Goal: Task Accomplishment & Management: Use online tool/utility

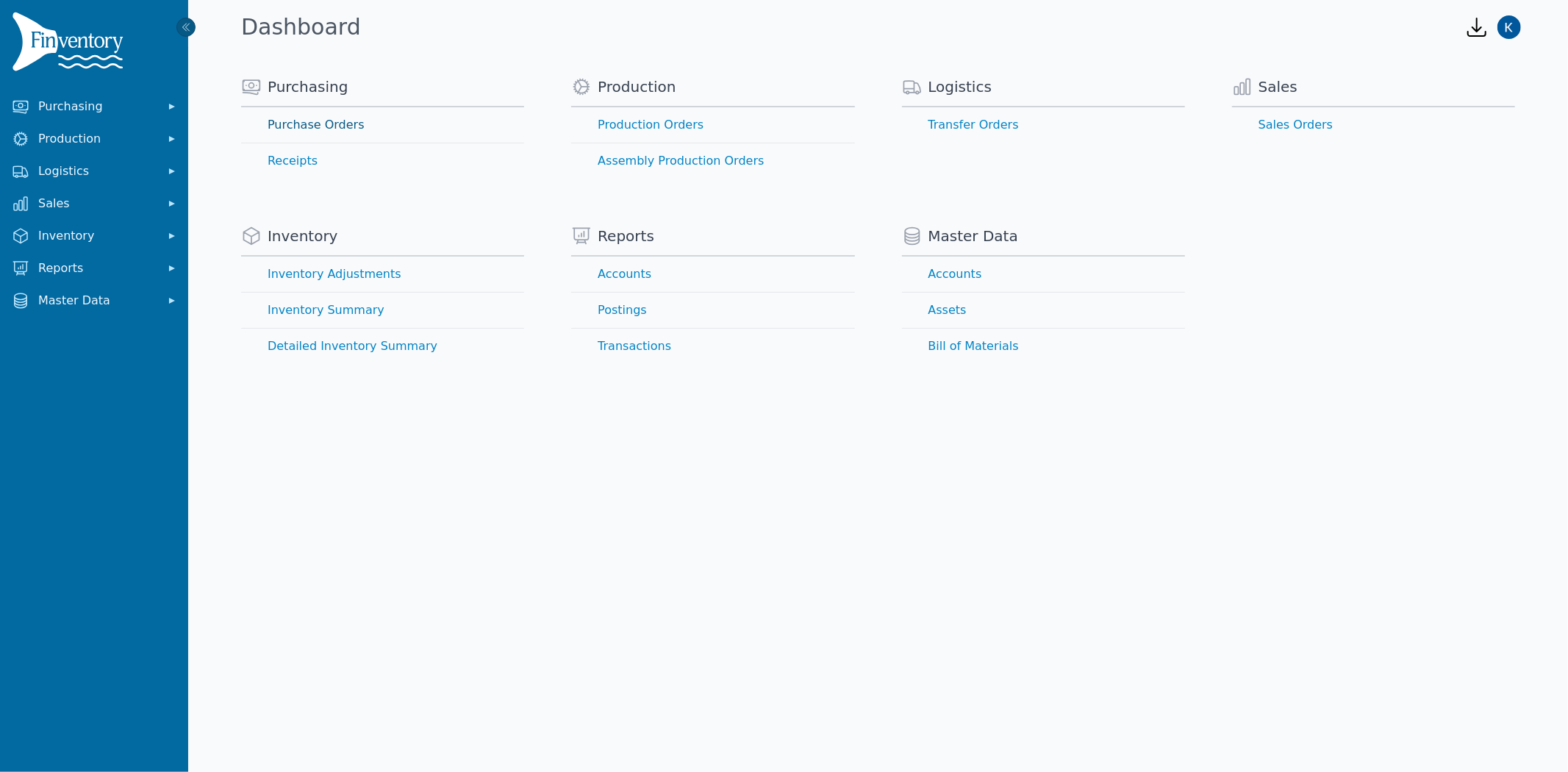
click at [341, 122] on link "Purchase Orders" at bounding box center [382, 125] width 283 height 36
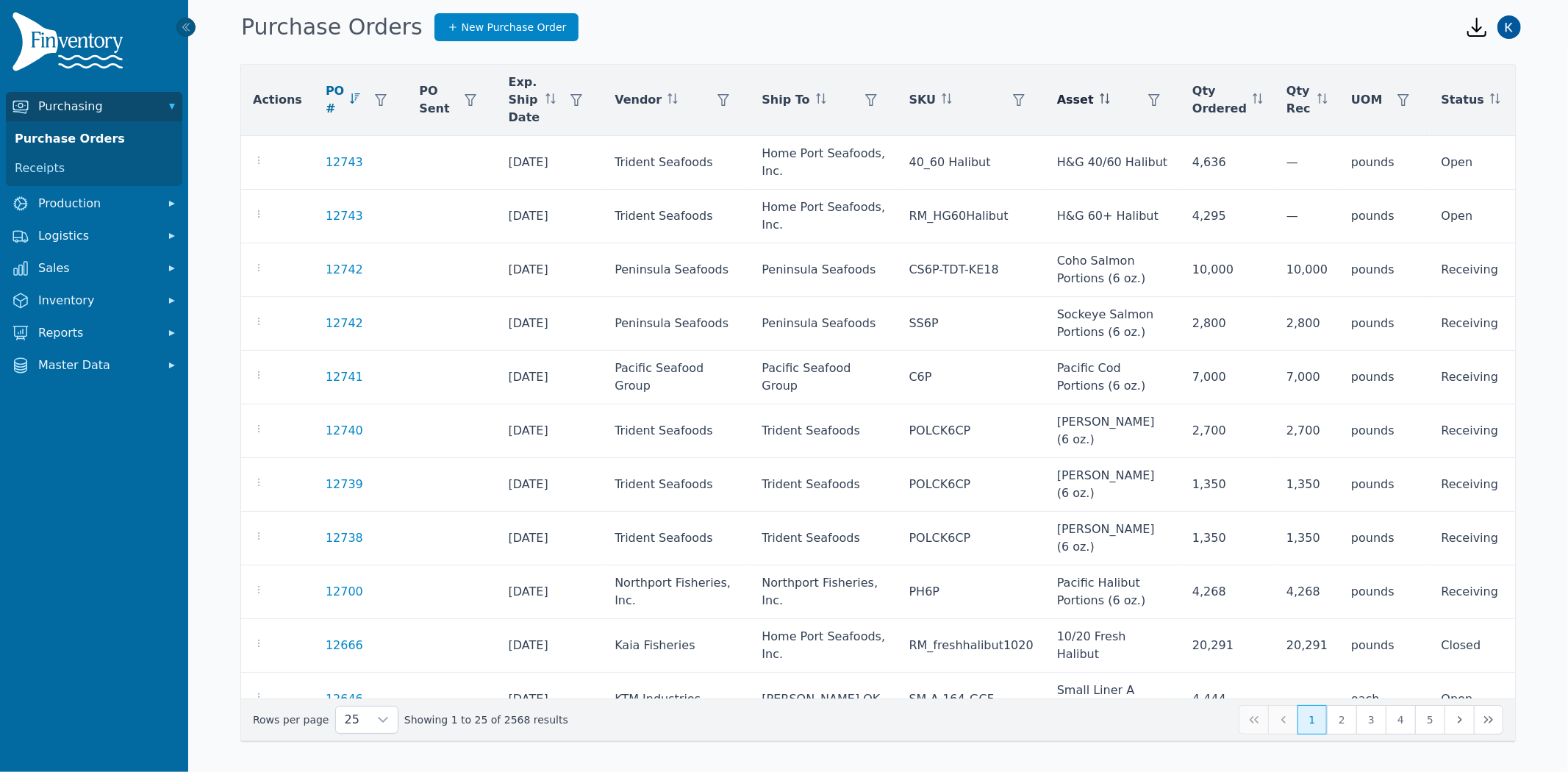
click at [1057, 94] on span "Asset" at bounding box center [1075, 100] width 36 height 18
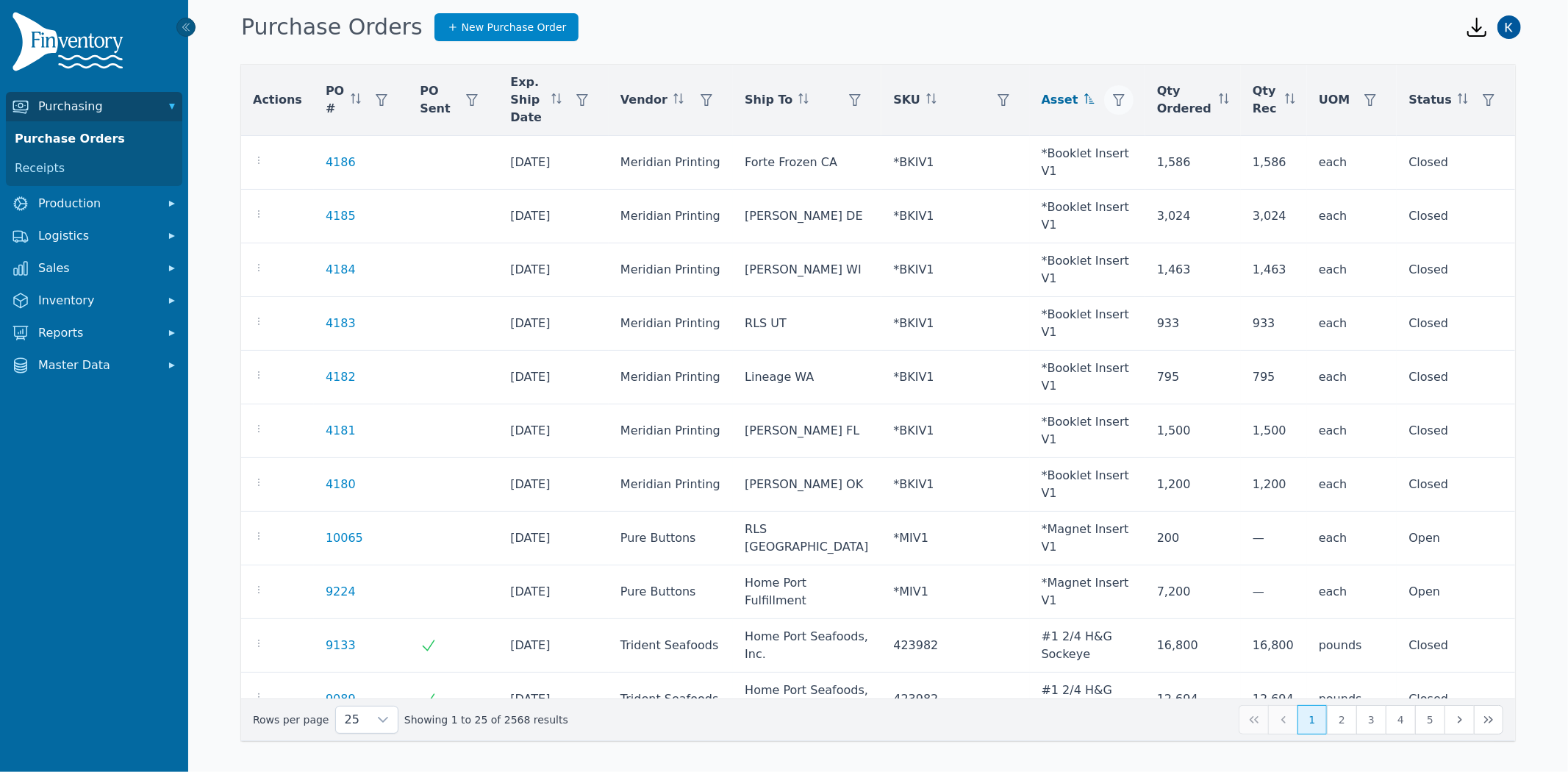
click at [1119, 94] on icon "button" at bounding box center [1118, 100] width 12 height 12
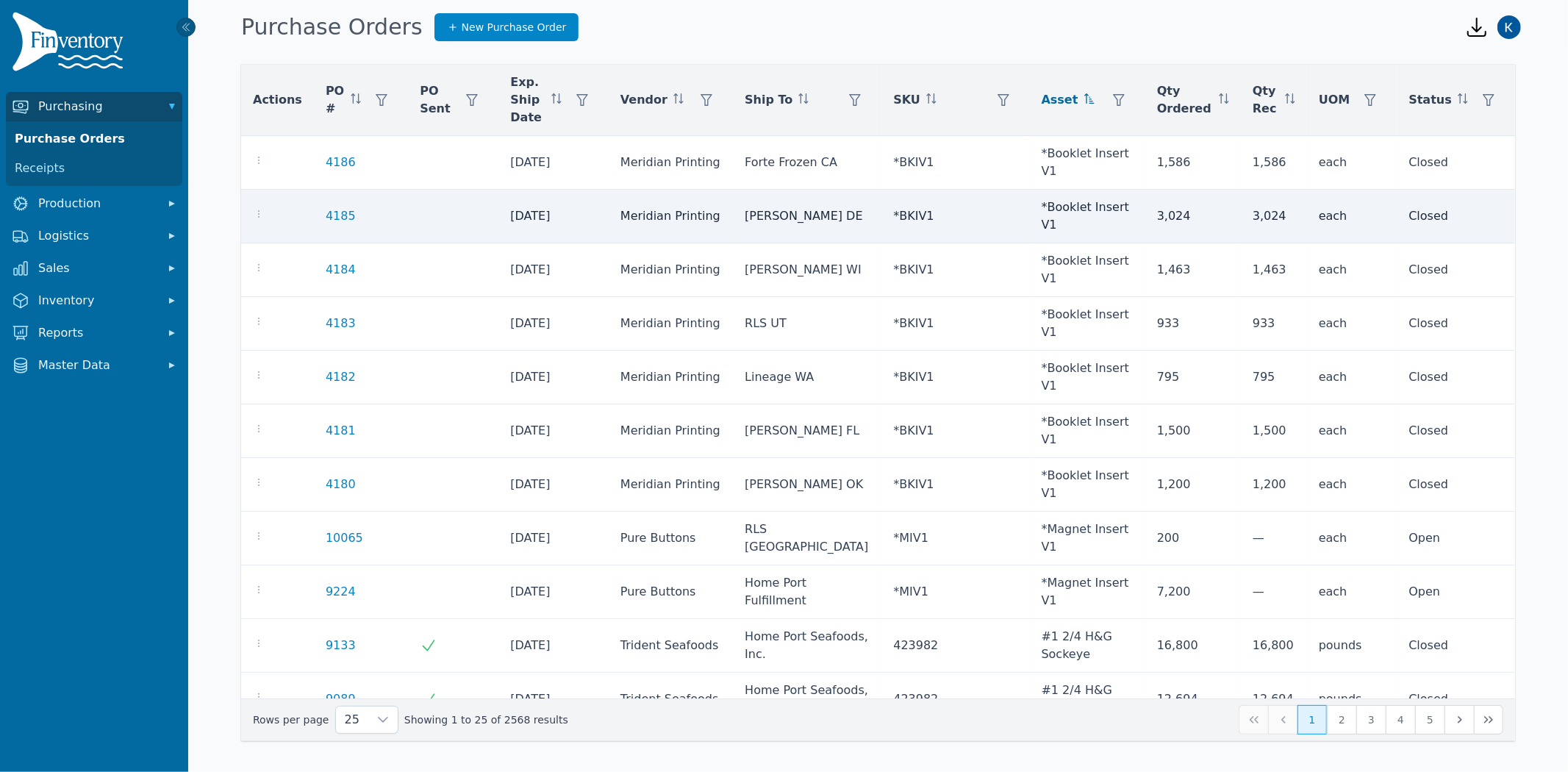
scroll to position [15, 10]
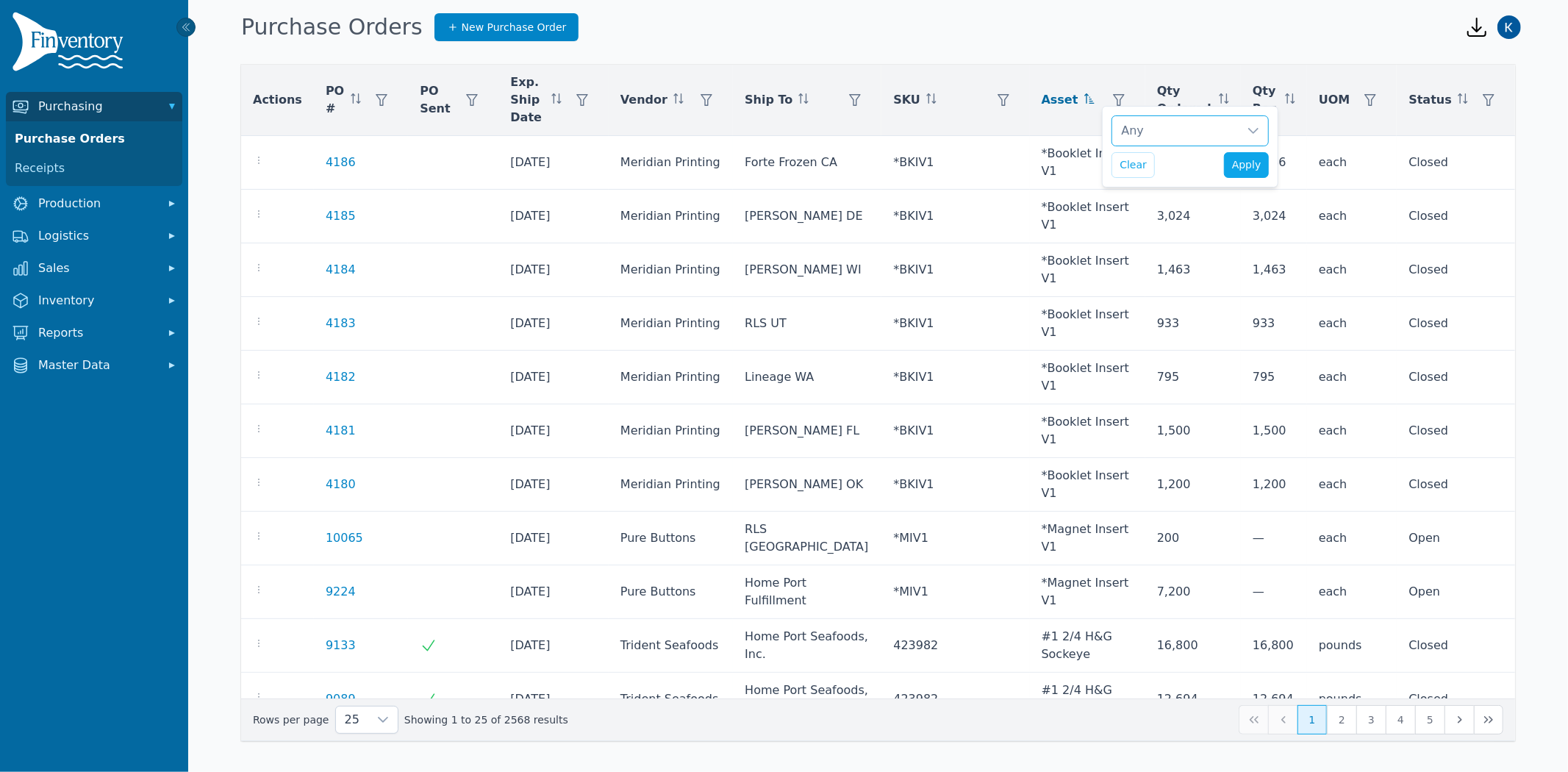
click at [1142, 122] on div "Any" at bounding box center [1176, 131] width 126 height 29
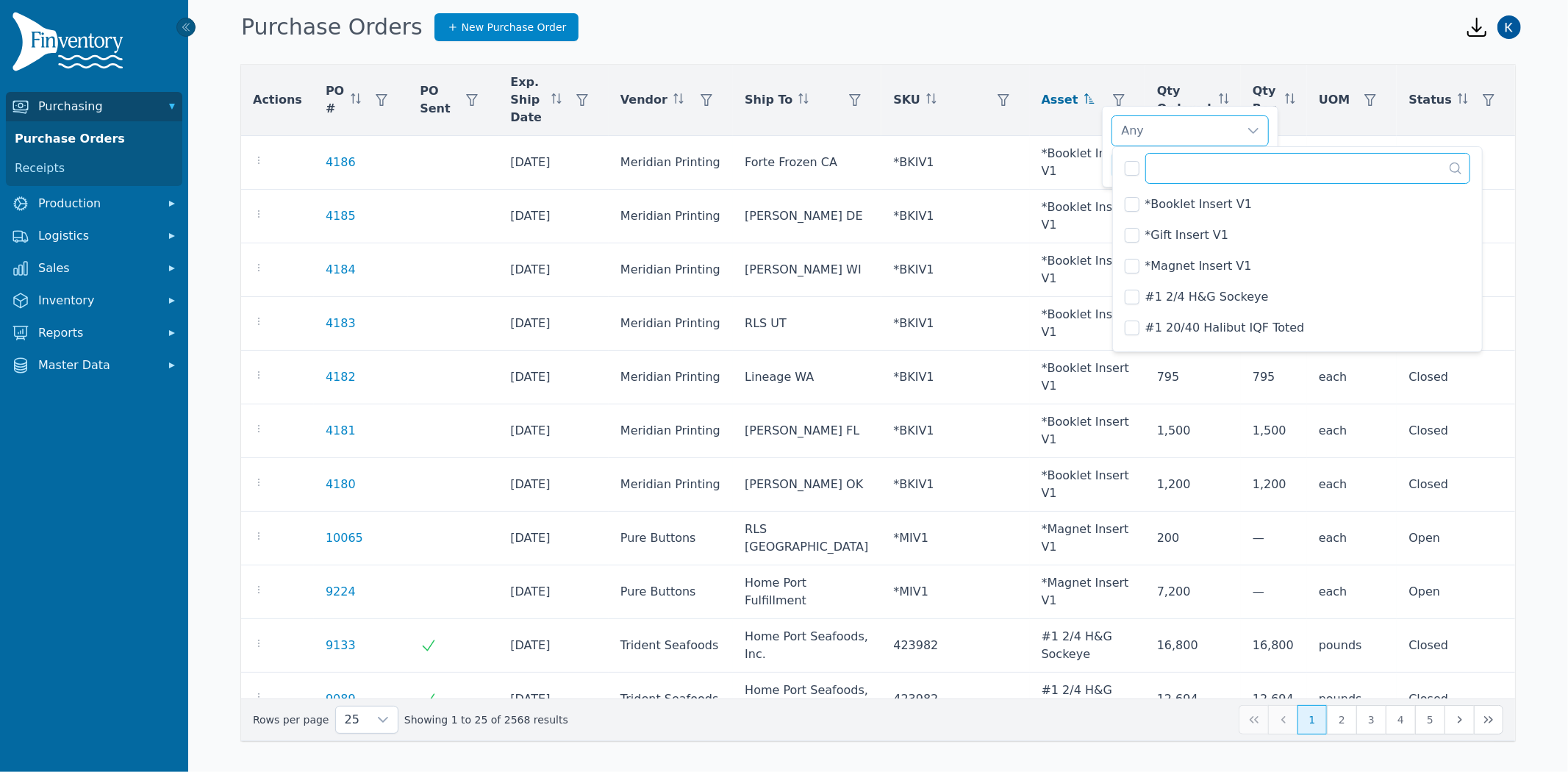
click at [1202, 180] on input "text" at bounding box center [1308, 169] width 326 height 31
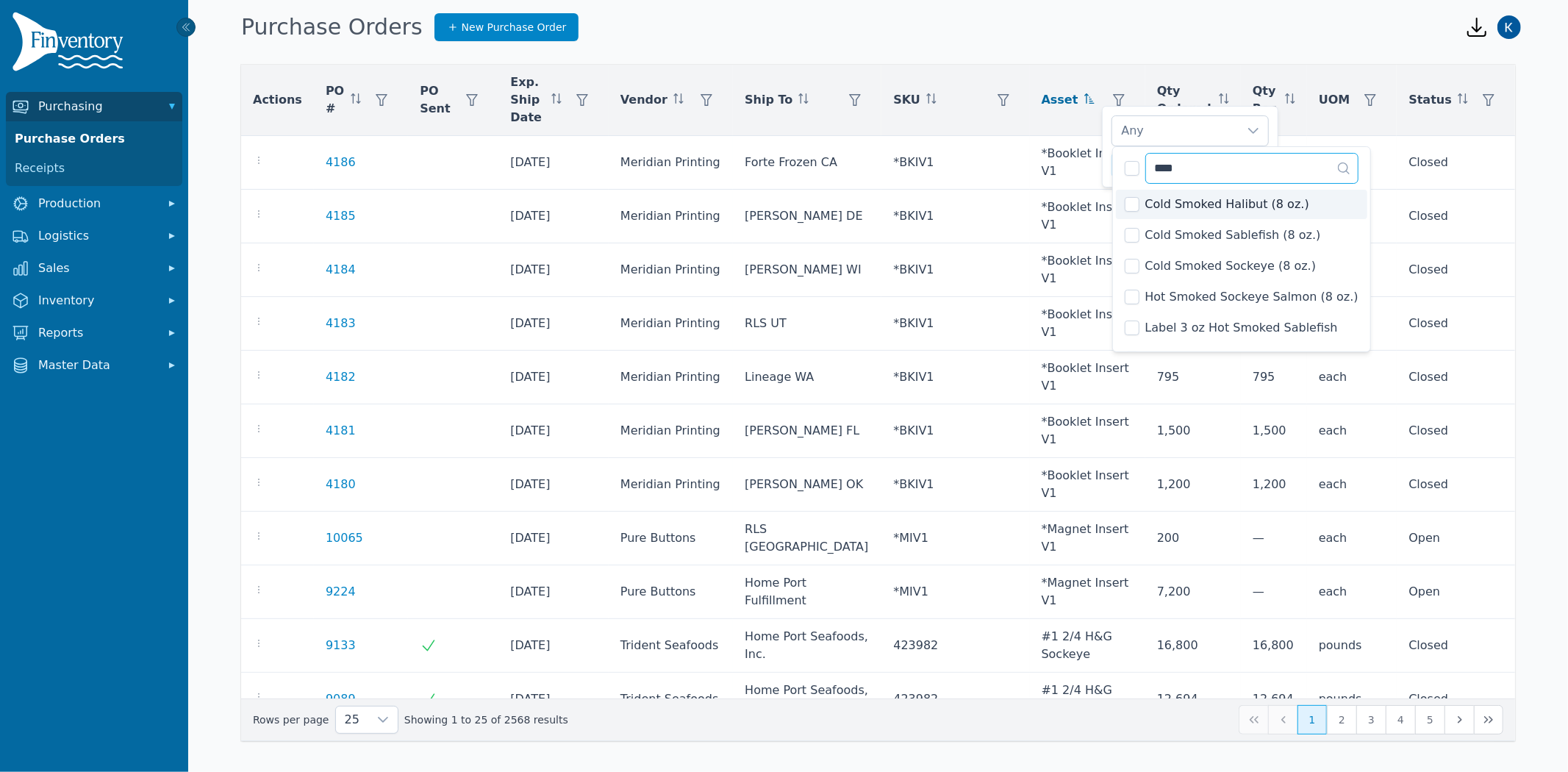
scroll to position [55, 0]
type input "****"
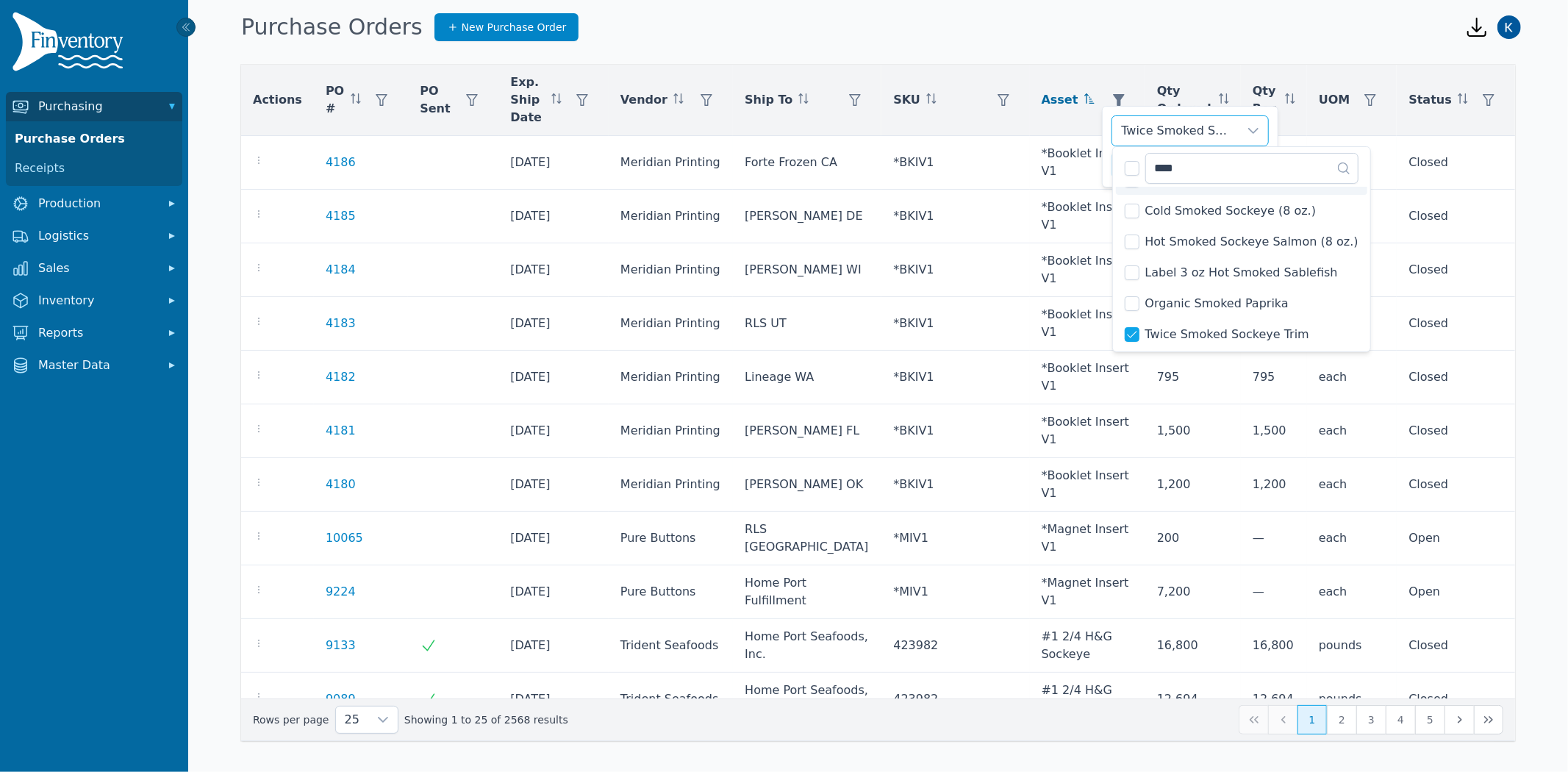
scroll to position [33, 0]
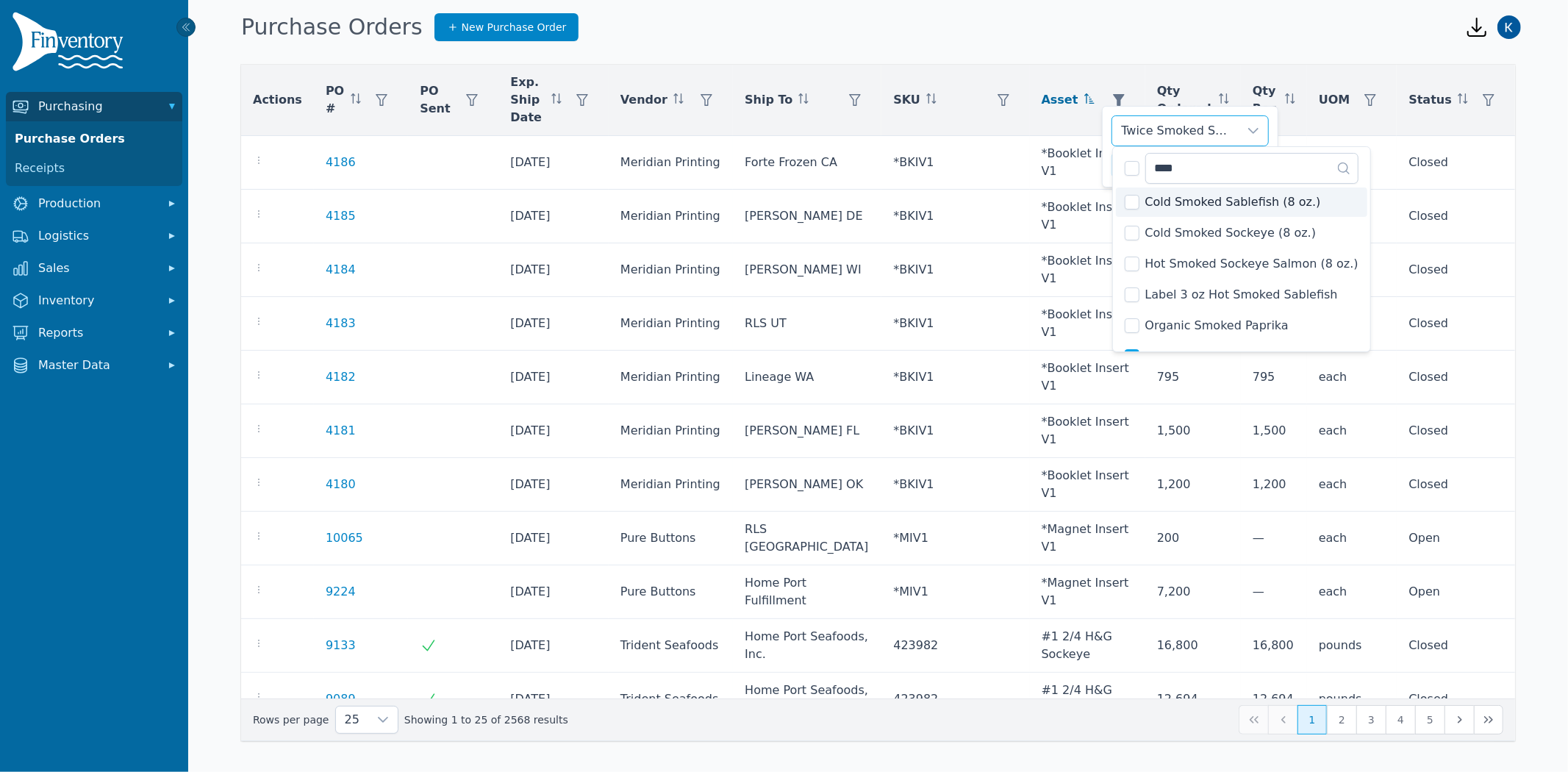
click at [1216, 137] on div "Twice Smoked Sockeye Trim" at bounding box center [1176, 131] width 126 height 29
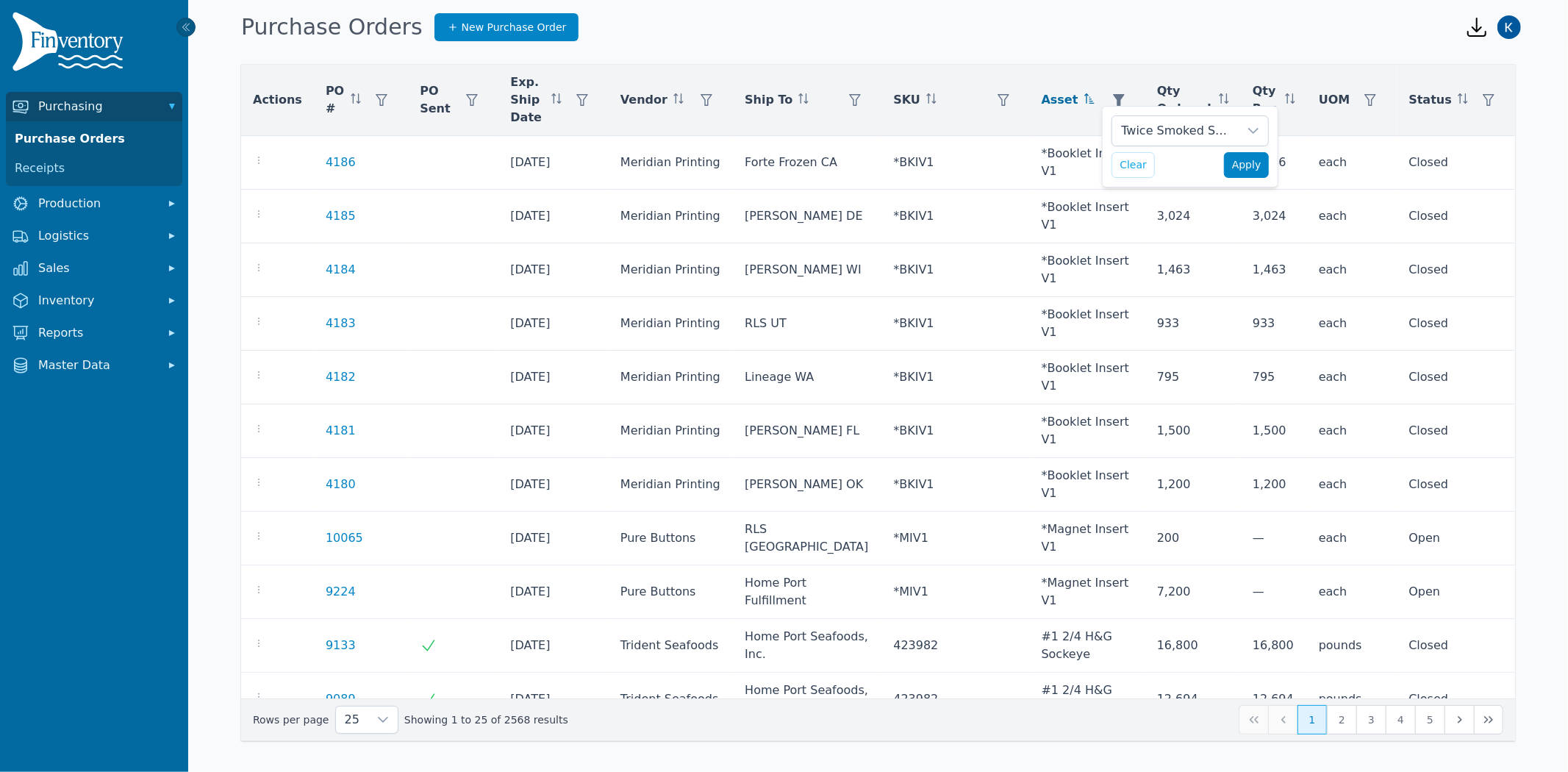
click at [1245, 165] on span "Apply" at bounding box center [1246, 165] width 29 height 15
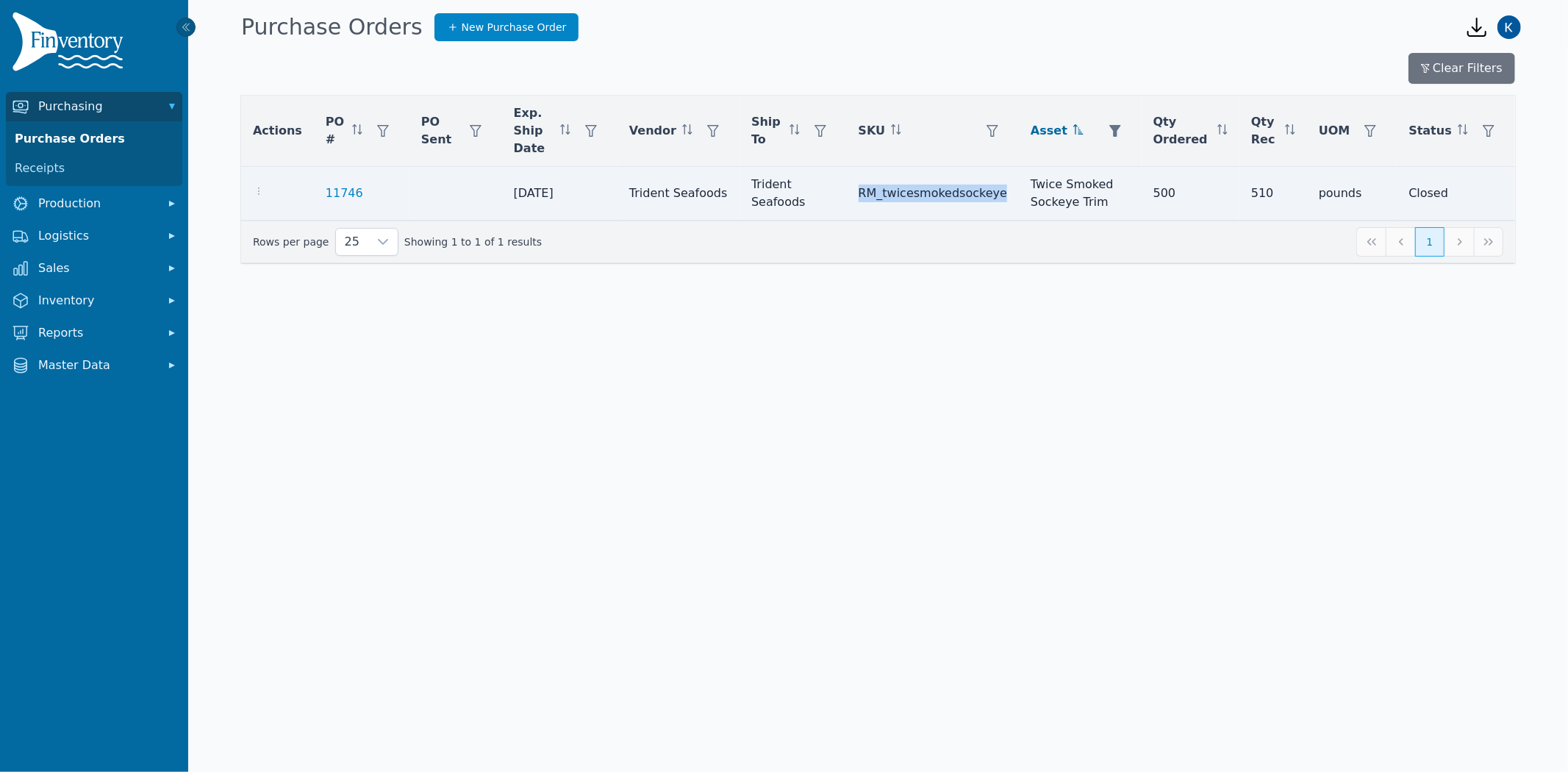
drag, startPoint x: 860, startPoint y: 177, endPoint x: 993, endPoint y: 178, distance: 133.0
click at [993, 178] on td "RM_twicesmokedsockeye" at bounding box center [932, 194] width 173 height 54
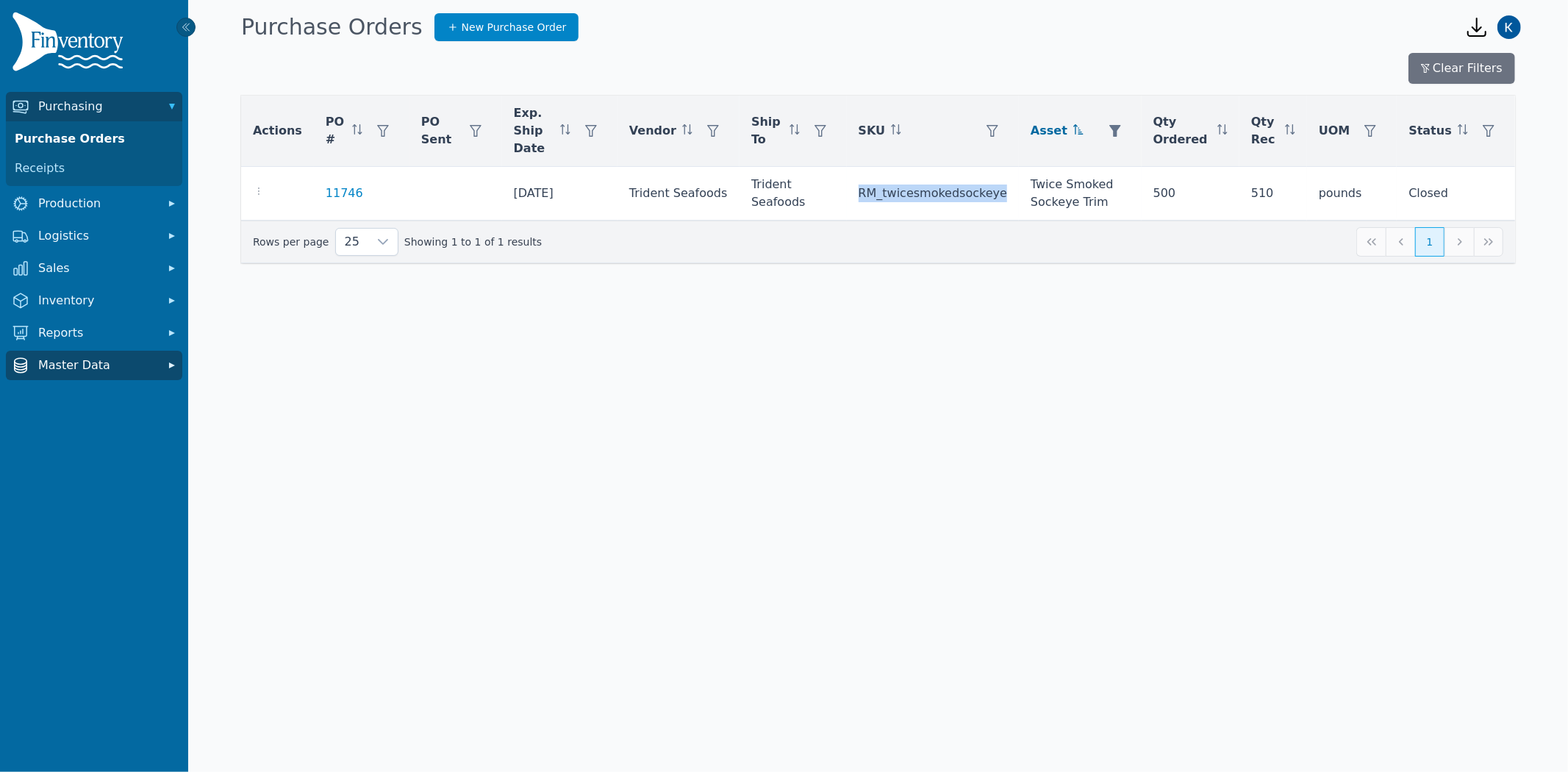
copy td "RM_twicesmokedsockeye"
